Goal: Task Accomplishment & Management: Use online tool/utility

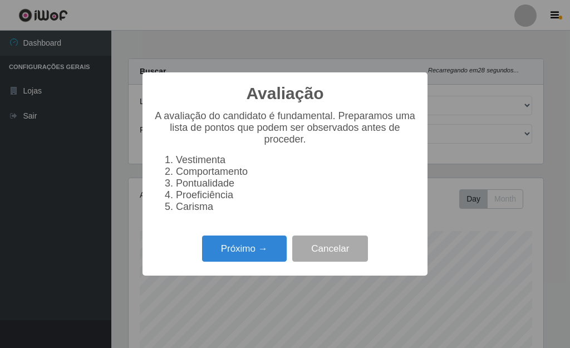
select select "249"
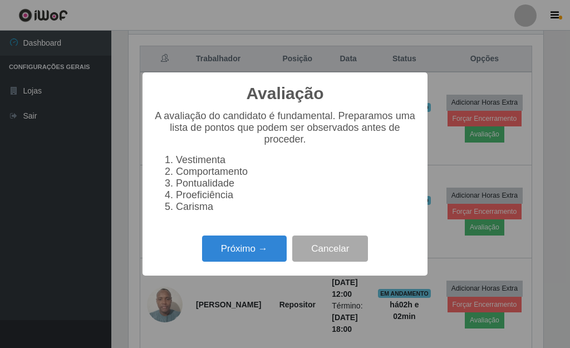
scroll to position [231, 415]
click at [255, 264] on div "Próximo → Cancelar" at bounding box center [285, 249] width 263 height 32
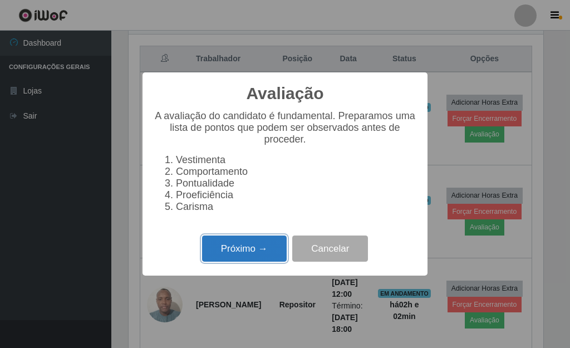
click at [259, 255] on button "Próximo →" at bounding box center [244, 248] width 85 height 26
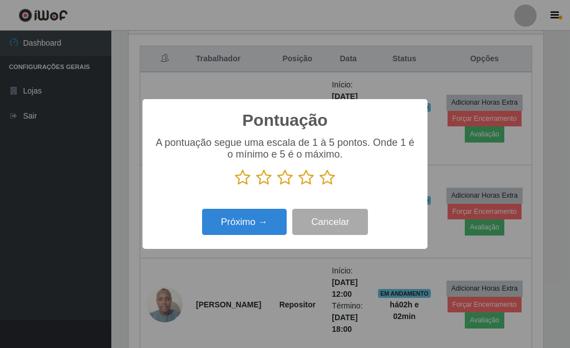
scroll to position [556359, 556176]
drag, startPoint x: 326, startPoint y: 179, endPoint x: 259, endPoint y: 217, distance: 77.3
click at [323, 181] on icon at bounding box center [327, 177] width 16 height 17
click at [319, 186] on input "radio" at bounding box center [319, 186] width 0 height 0
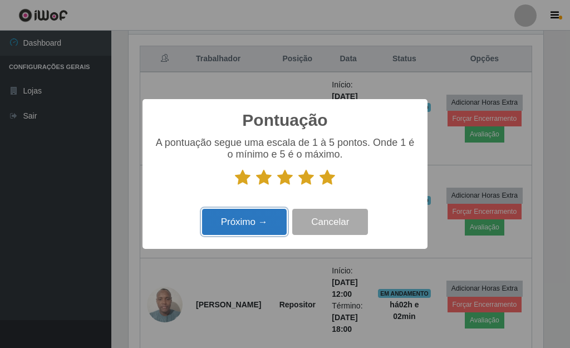
click at [258, 222] on button "Próximo →" at bounding box center [244, 222] width 85 height 26
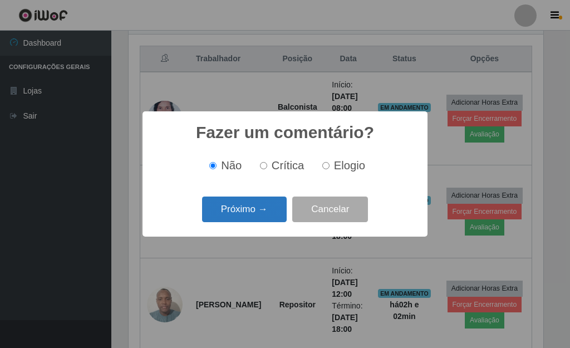
click at [253, 217] on button "Próximo →" at bounding box center [244, 209] width 85 height 26
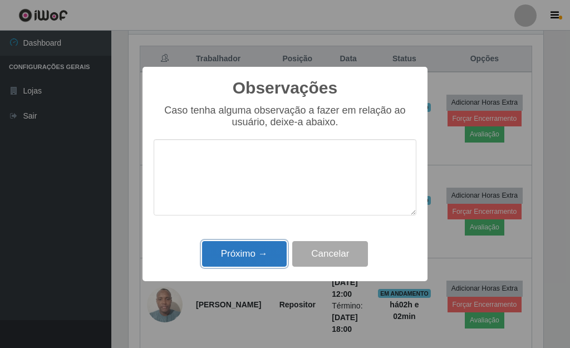
click at [267, 249] on button "Próximo →" at bounding box center [244, 254] width 85 height 26
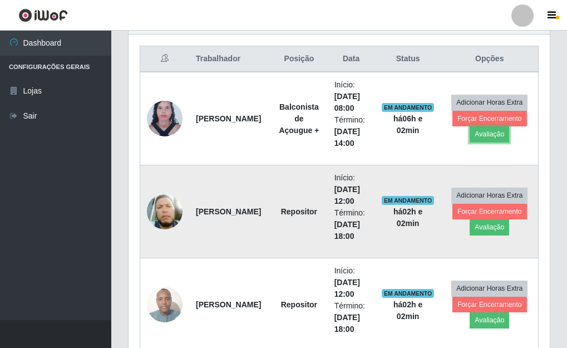
scroll to position [231, 421]
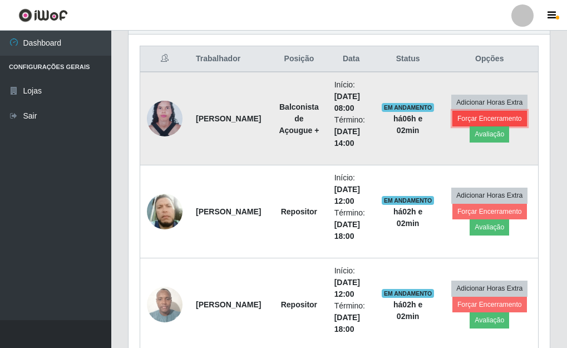
click at [470, 119] on button "Forçar Encerramento" at bounding box center [490, 119] width 75 height 16
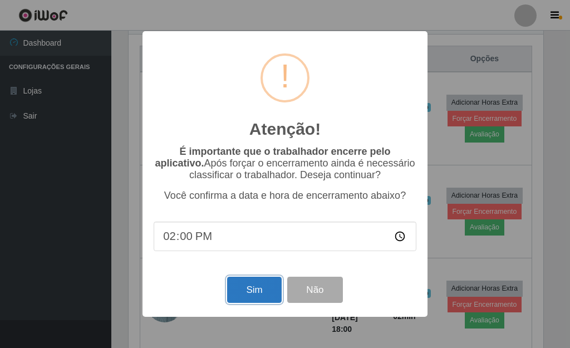
click at [265, 288] on button "Sim" at bounding box center [254, 290] width 54 height 26
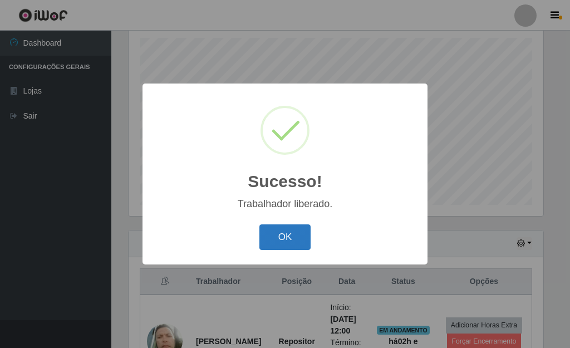
drag, startPoint x: 301, startPoint y: 242, endPoint x: 286, endPoint y: 223, distance: 24.2
click at [300, 242] on button "OK" at bounding box center [285, 237] width 52 height 26
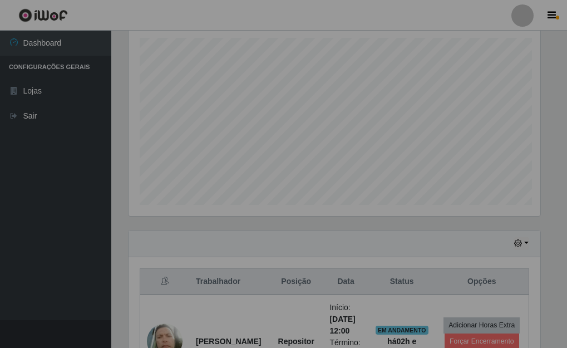
scroll to position [231, 421]
